Goal: Task Accomplishment & Management: Use online tool/utility

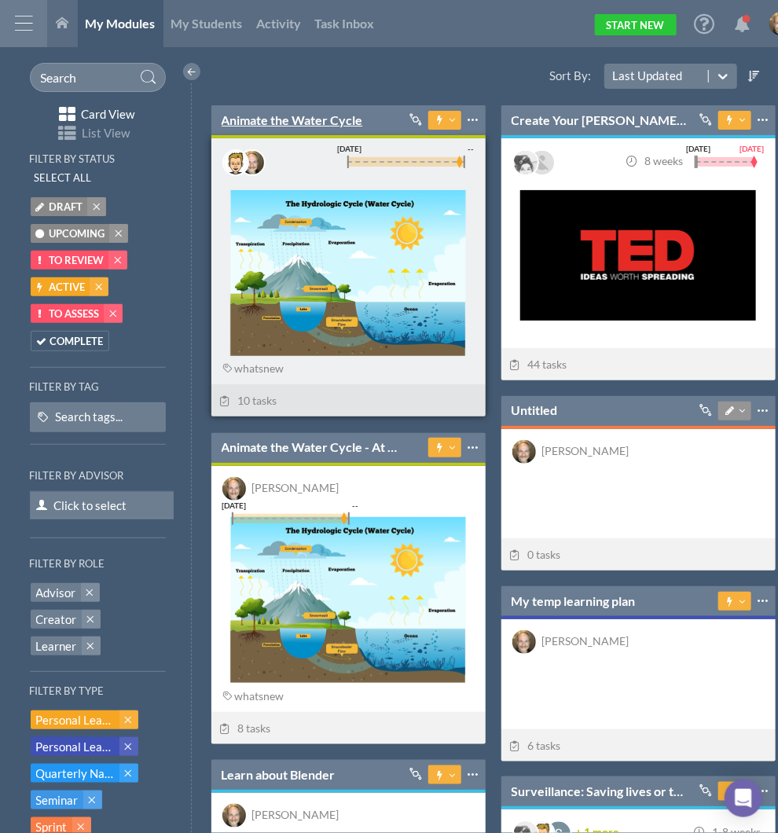
click at [295, 123] on link "Animate the Water Cycle" at bounding box center [291, 120] width 141 height 17
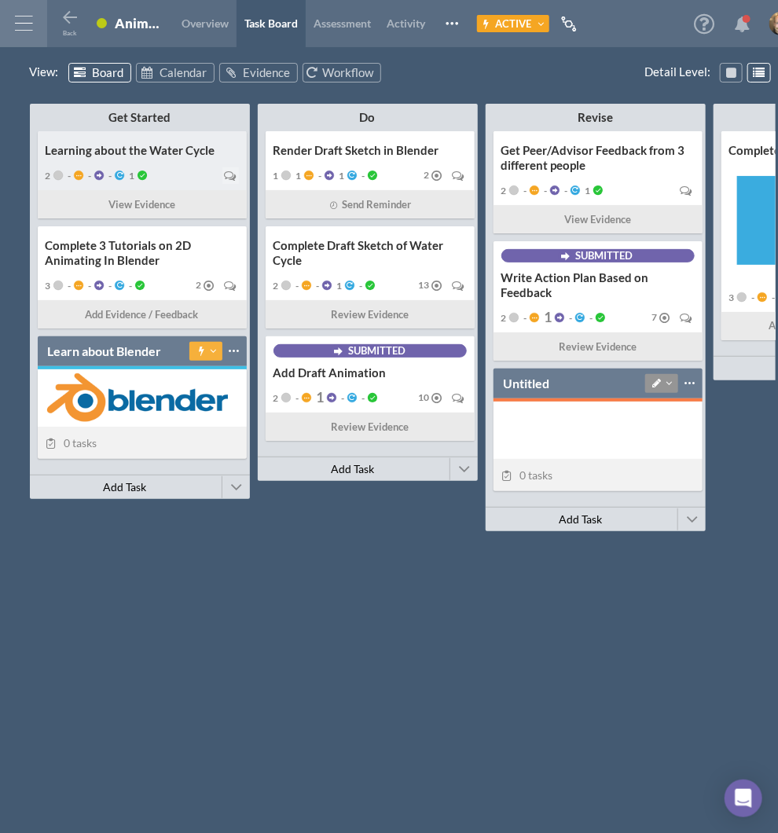
click at [179, 166] on div "2 - - - 1" at bounding box center [142, 175] width 193 height 22
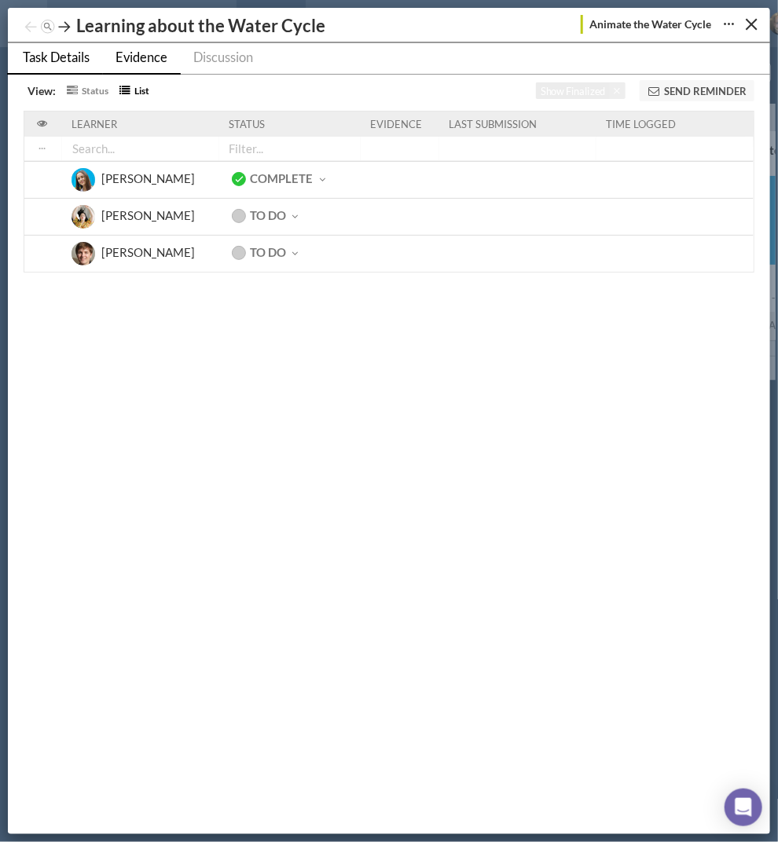
click at [53, 54] on span "Task Details" at bounding box center [56, 57] width 67 height 16
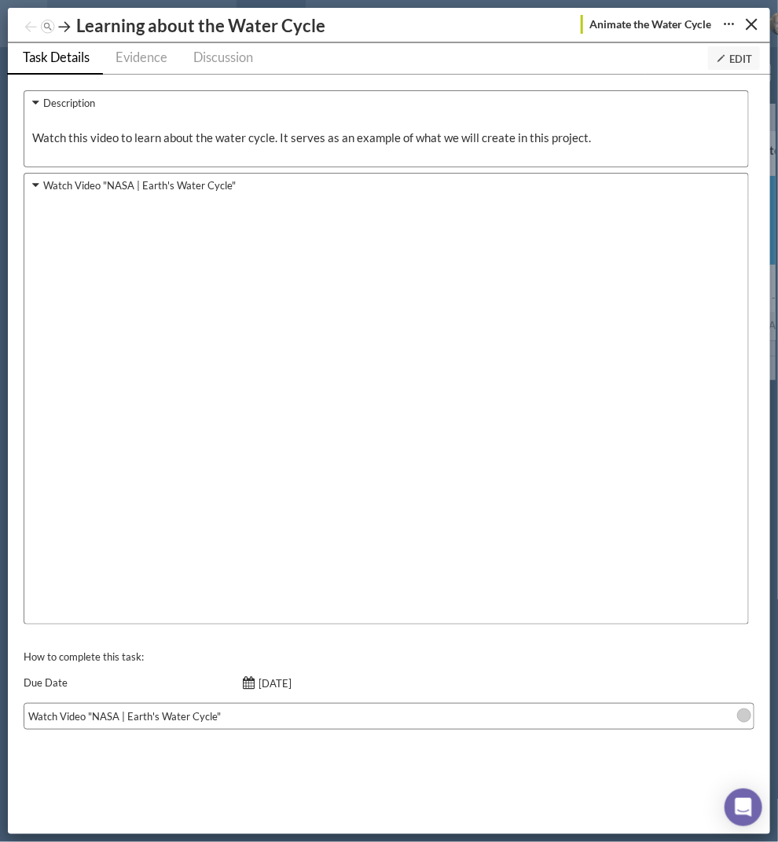
click at [554, 57] on span "Edit" at bounding box center [733, 59] width 36 height 13
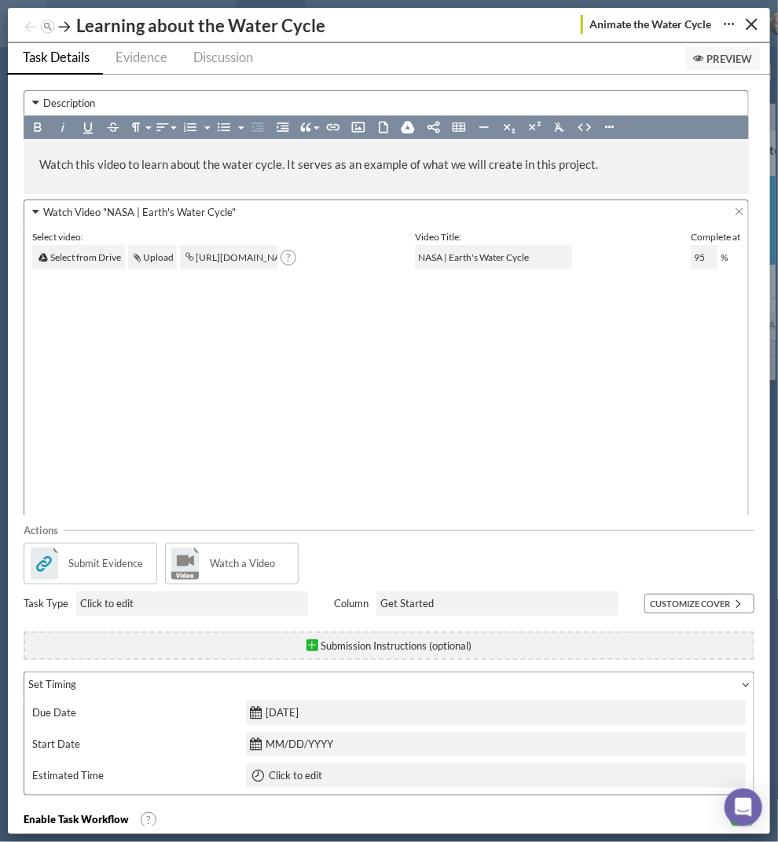
click at [116, 553] on div "Submit Evidence" at bounding box center [91, 564] width 134 height 42
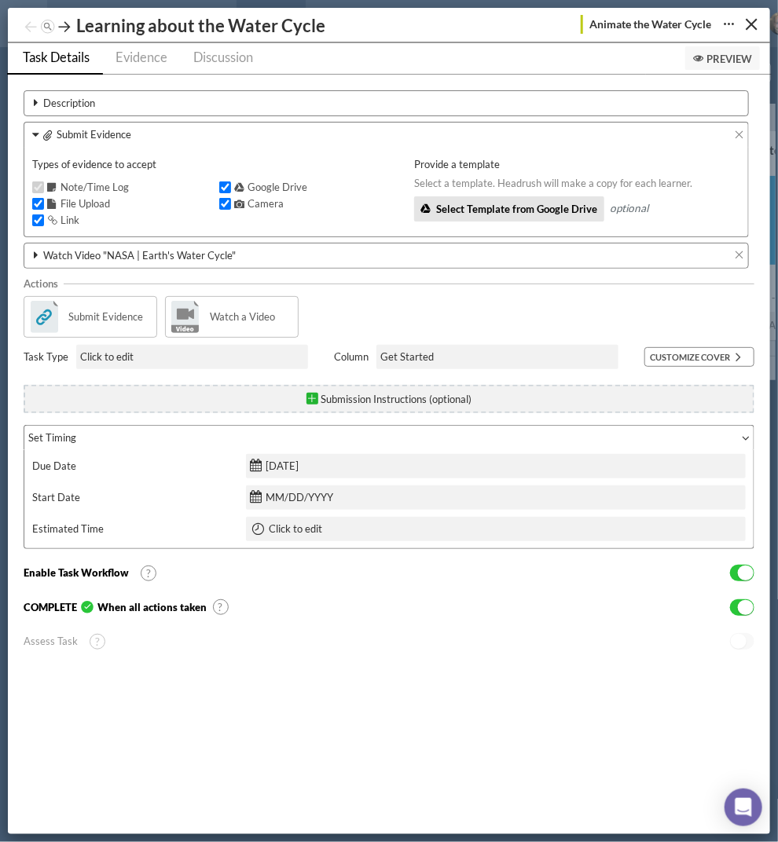
click at [167, 252] on label "Watch Video "NASA | Earth's Water Cycle"" at bounding box center [139, 255] width 192 height 16
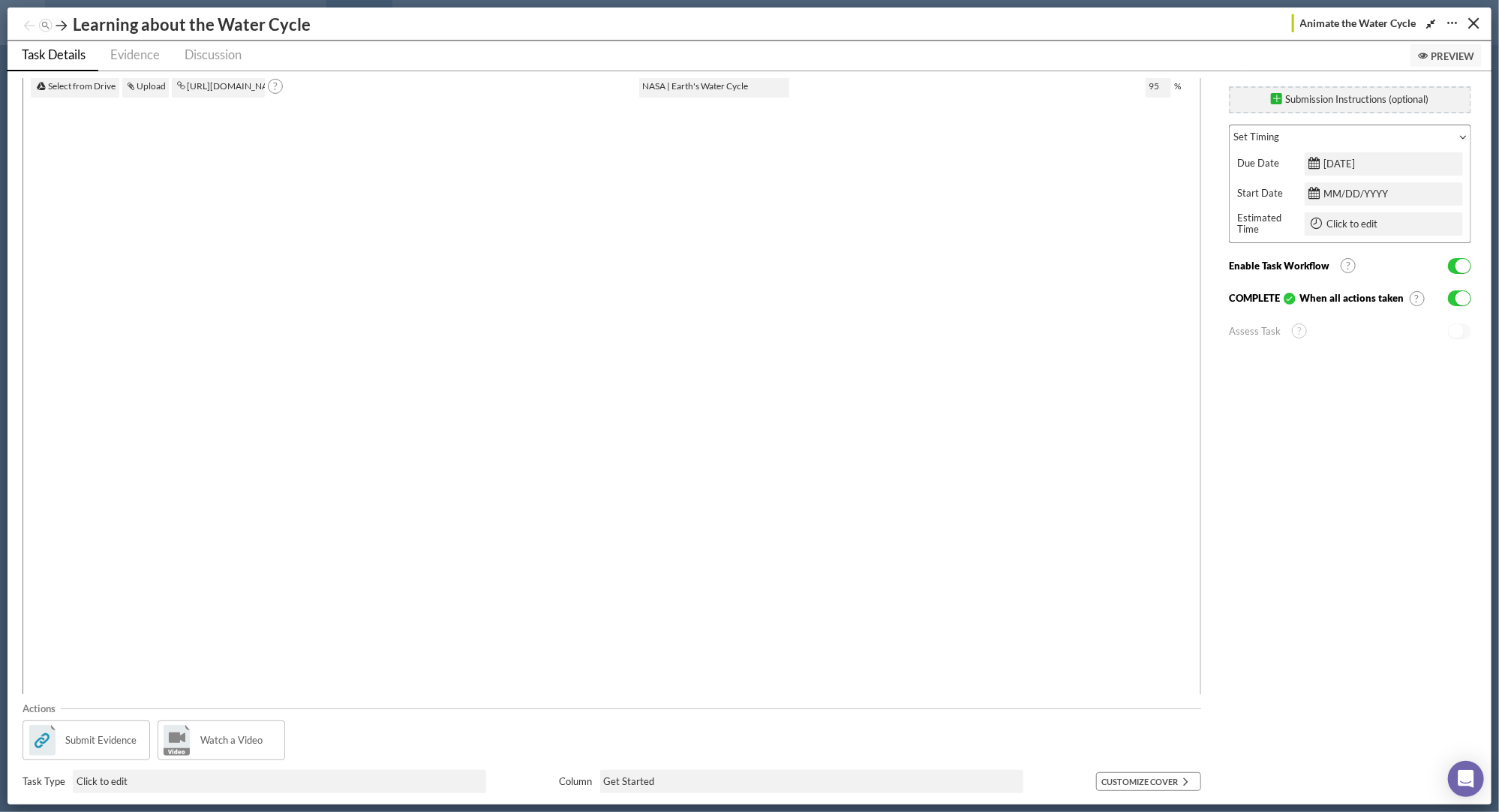
click at [529, 328] on span "No" at bounding box center [1457, 331] width 15 height 14
click at [529, 336] on span "No" at bounding box center [1457, 331] width 15 height 14
click at [529, 298] on span "Yes" at bounding box center [1464, 298] width 15 height 14
click at [529, 331] on span "No" at bounding box center [1457, 331] width 15 height 14
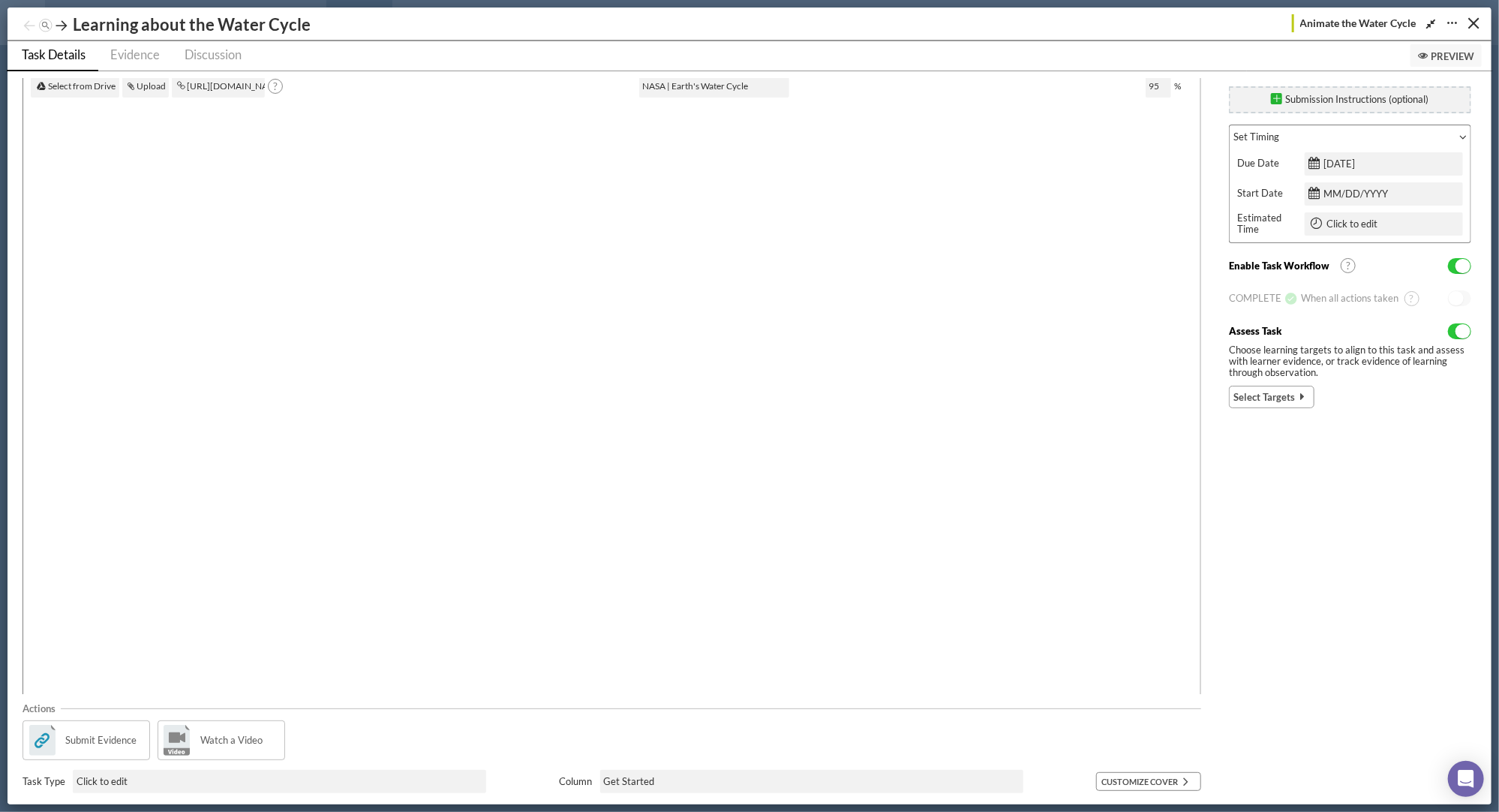
click at [529, 394] on span "Select Targets" at bounding box center [1264, 397] width 61 height 15
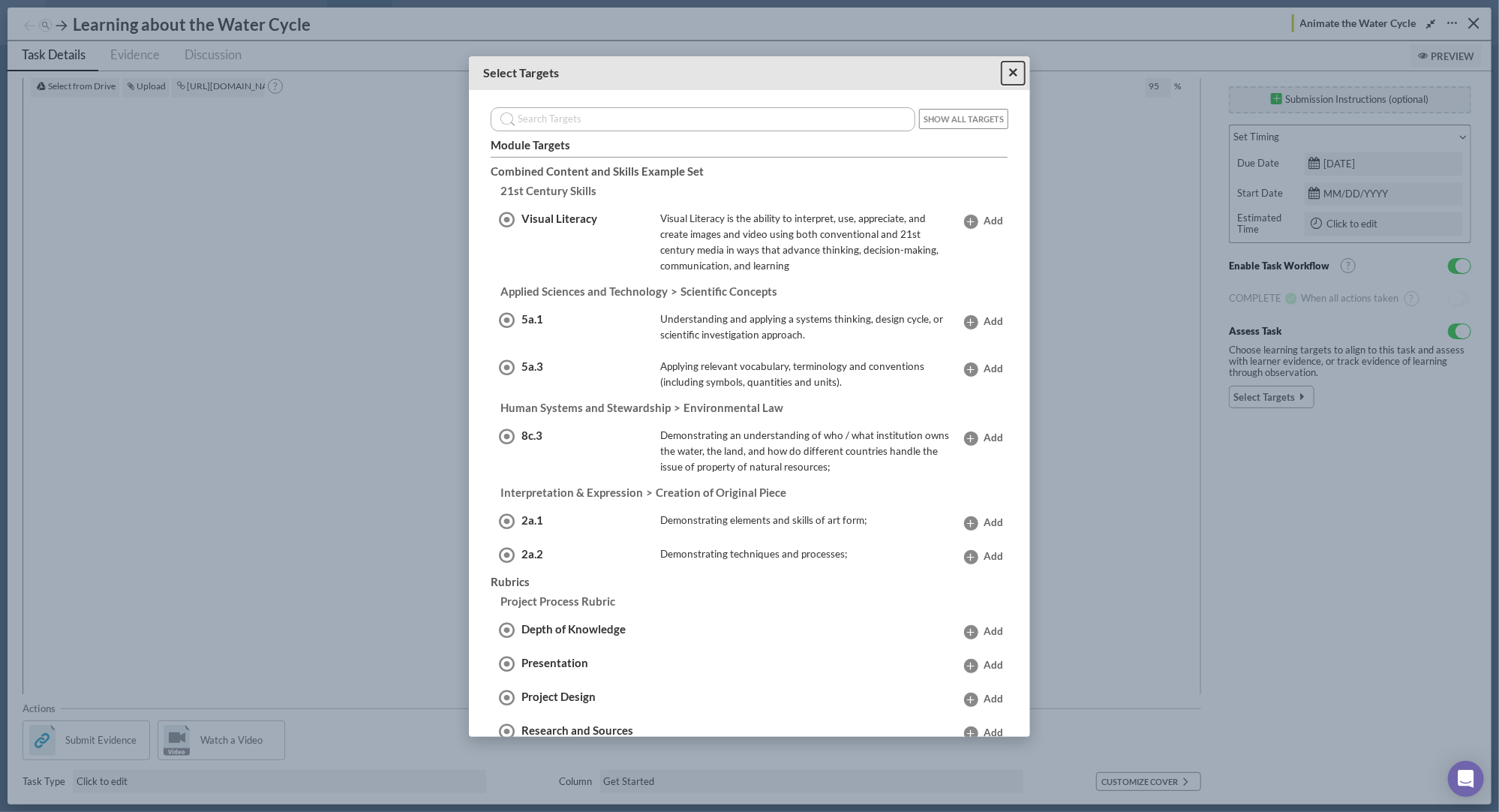
click at [529, 76] on span "×" at bounding box center [1014, 73] width 10 height 19
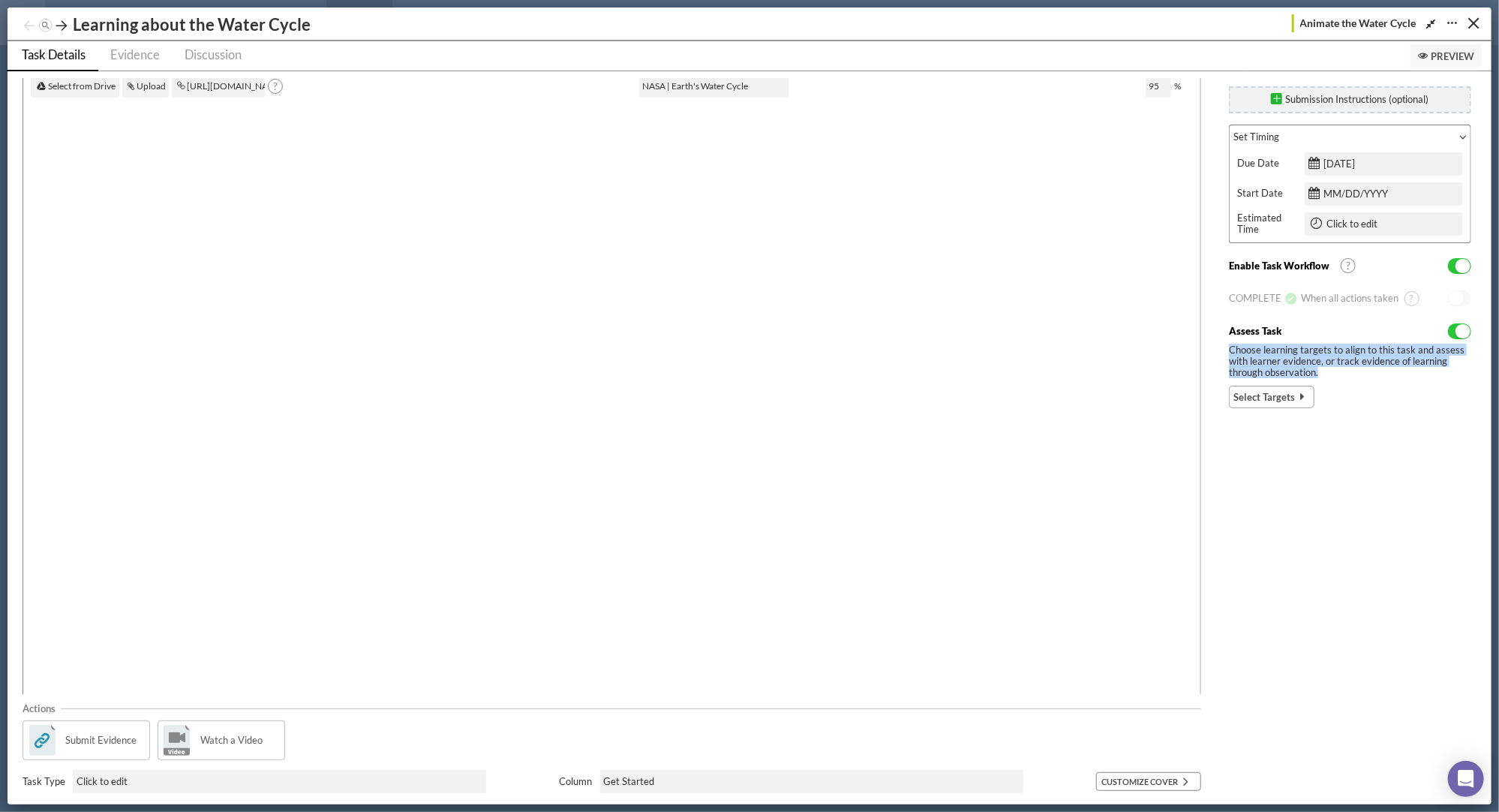
drag, startPoint x: 1228, startPoint y: 351, endPoint x: 1322, endPoint y: 370, distance: 95.9
click at [529, 370] on div "Description Submit Evidence Types of evidence to accept Note/Time Log Google Dr…" at bounding box center [742, 438] width 1454 height 733
copy h6 "Choose learning targets to align to this task and assess with learner evidence,…"
